Goal: Task Accomplishment & Management: Manage account settings

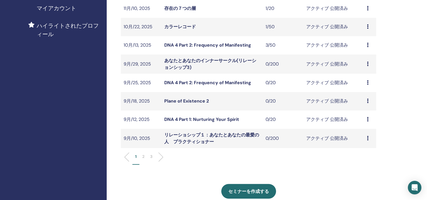
scroll to position [141, 0]
click at [145, 156] on li "2" at bounding box center [144, 159] width 8 height 11
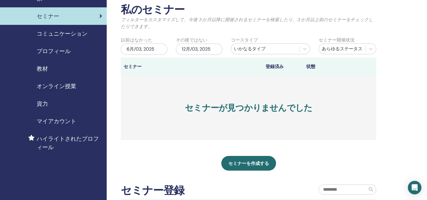
scroll to position [0, 0]
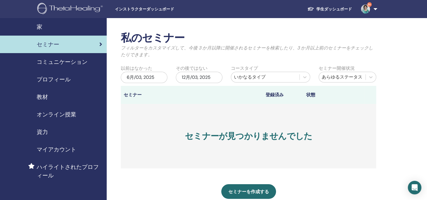
click at [336, 6] on link "学生ダッシュボード" at bounding box center [330, 9] width 54 height 10
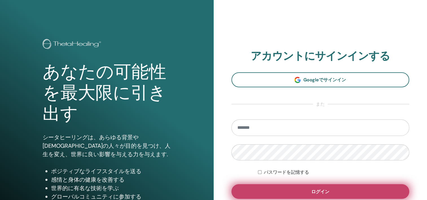
type input "**********"
click at [317, 195] on button "ログイン" at bounding box center [321, 191] width 178 height 15
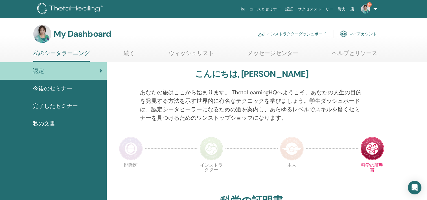
click at [278, 35] on link "インストラクターダッシュボード" at bounding box center [292, 34] width 68 height 12
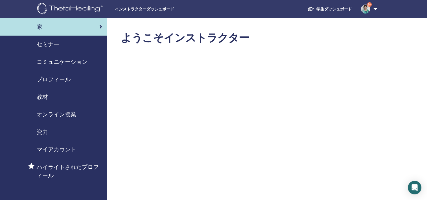
click at [55, 46] on span "セミナー" at bounding box center [48, 44] width 23 height 8
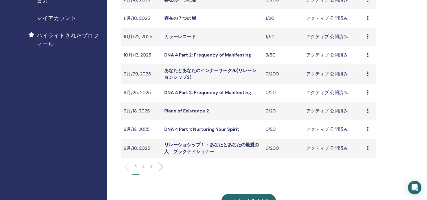
scroll to position [141, 0]
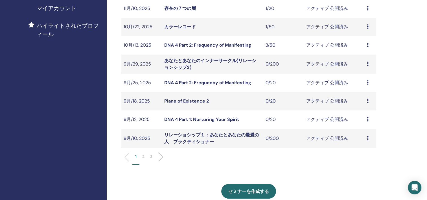
click at [369, 139] on div "プレビュー 編集 出席者 キャンセル" at bounding box center [370, 138] width 6 height 7
click at [369, 169] on p "キャンセル" at bounding box center [365, 169] width 23 height 7
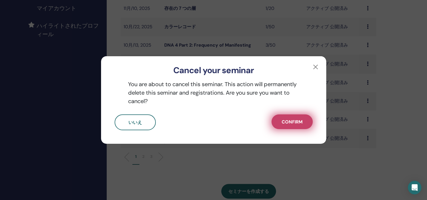
click at [290, 126] on button "Confirm" at bounding box center [292, 121] width 41 height 15
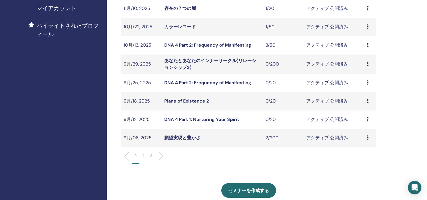
click at [207, 120] on link "DNA 4 Part 1: Nurturing Your Spirit" at bounding box center [201, 119] width 75 height 6
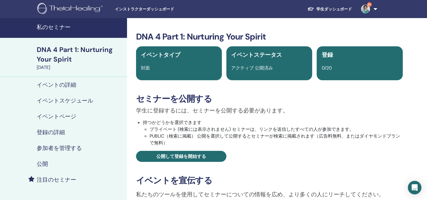
click at [59, 100] on h4 "イベントスケジュール" at bounding box center [65, 100] width 56 height 7
